Goal: Navigation & Orientation: Find specific page/section

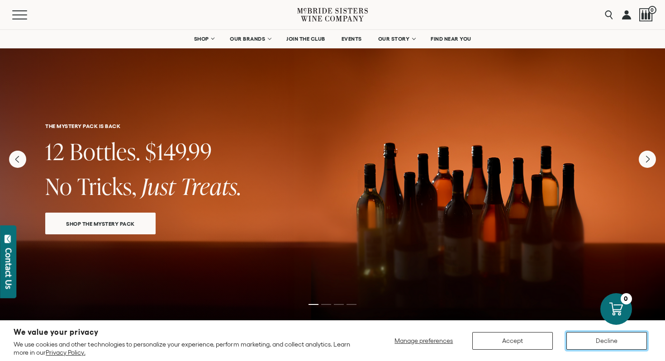
click at [601, 342] on button "Decline" at bounding box center [606, 341] width 81 height 18
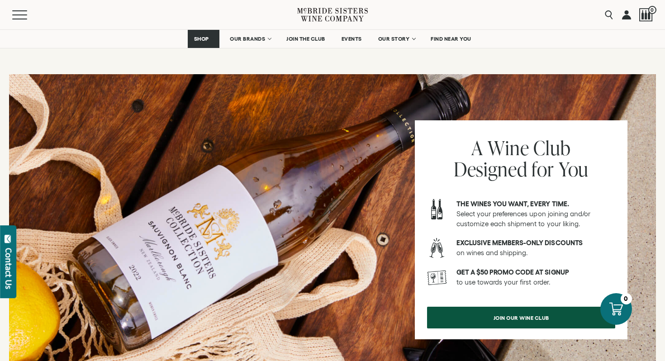
scroll to position [1072, 0]
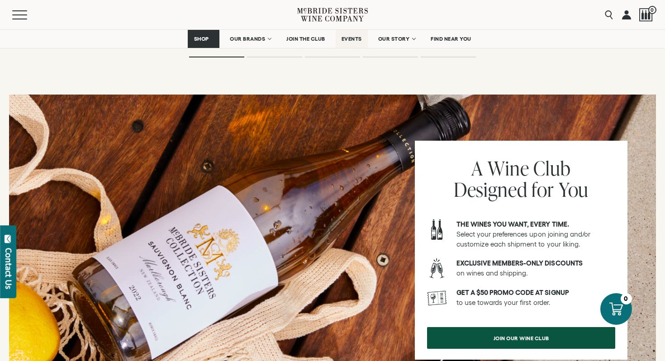
click at [354, 38] on span "EVENTS" at bounding box center [352, 39] width 20 height 6
